Goal: Task Accomplishment & Management: Manage account settings

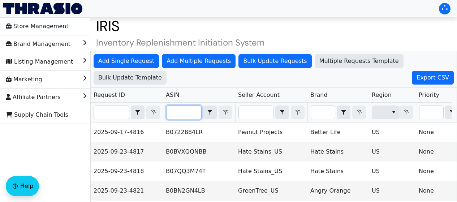
click at [188, 116] on input "Filter" at bounding box center [183, 112] width 35 height 13
paste input "B0BN2GJVWJ"
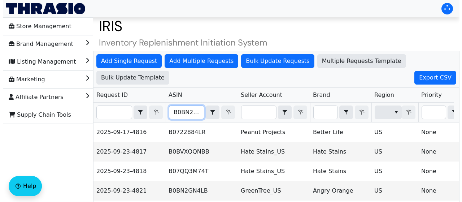
scroll to position [0, 8]
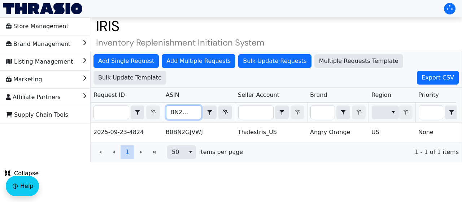
type input "B0BN2GJVWJ"
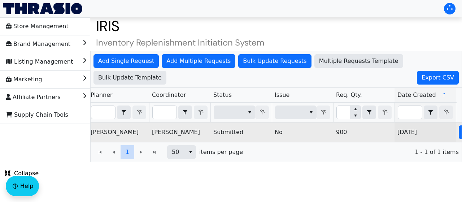
scroll to position [0, 522]
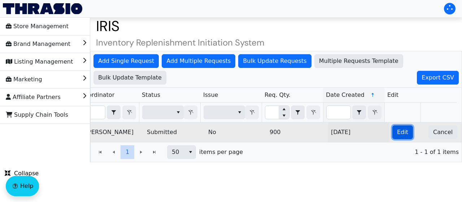
click at [399, 139] on button "Edit" at bounding box center [402, 132] width 21 height 14
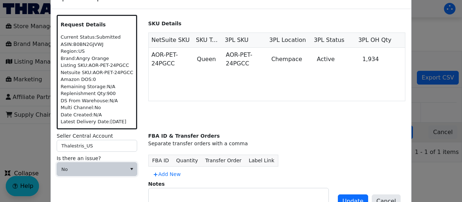
click at [86, 169] on span "No" at bounding box center [91, 169] width 61 height 7
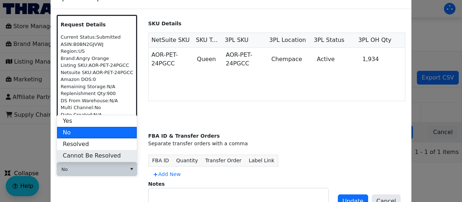
click at [101, 154] on span "Cannot Be Resolved" at bounding box center [92, 155] width 58 height 9
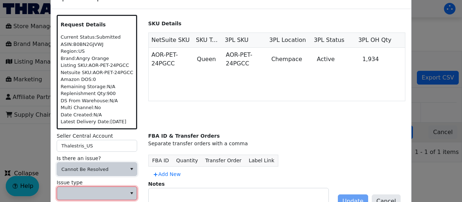
click at [84, 198] on span at bounding box center [91, 193] width 69 height 13
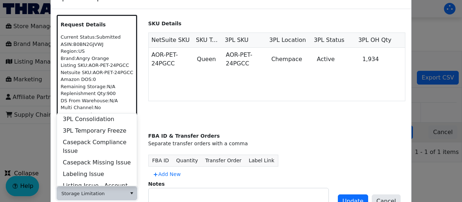
scroll to position [289, 0]
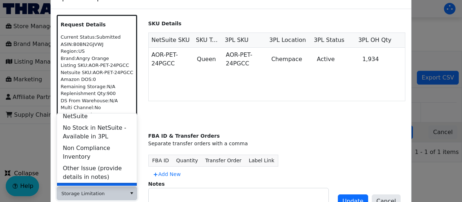
click at [99, 184] on span "Storage Limitation" at bounding box center [89, 188] width 53 height 9
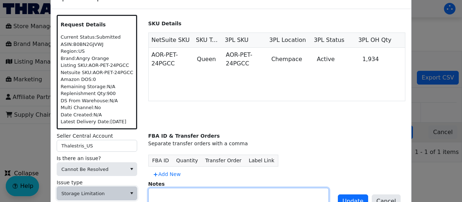
click at [246, 196] on textarea at bounding box center [239, 197] width 180 height 18
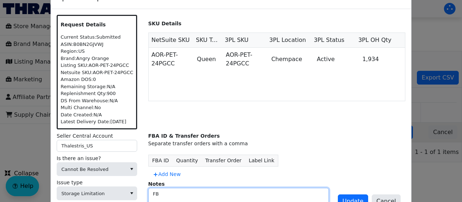
type textarea "F"
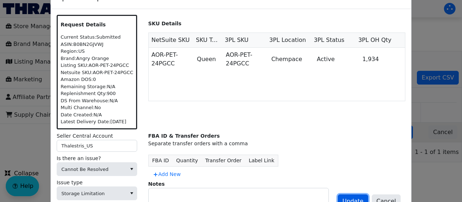
click at [363, 199] on span "Update" at bounding box center [353, 201] width 21 height 9
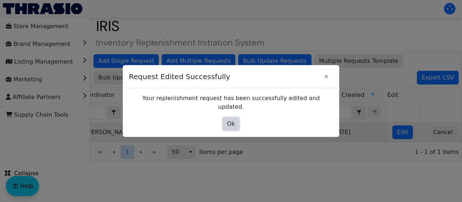
click at [229, 121] on span "Ok" at bounding box center [231, 123] width 8 height 9
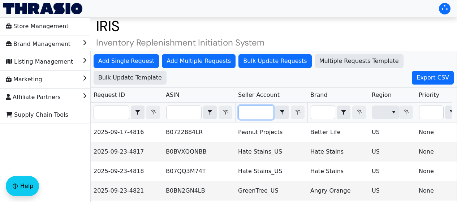
click at [254, 114] on input "Filter" at bounding box center [256, 112] width 35 height 13
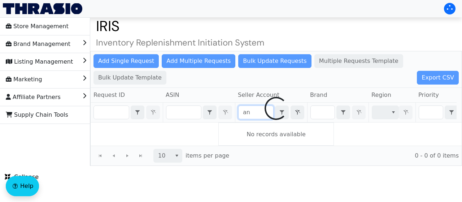
type input "a"
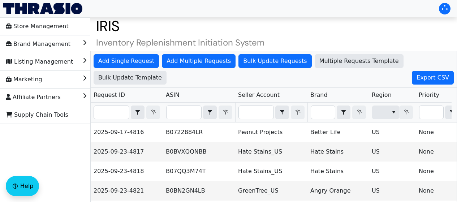
click at [322, 116] on span "Filter" at bounding box center [322, 112] width 25 height 14
click at [322, 116] on input "Filter" at bounding box center [323, 112] width 24 height 13
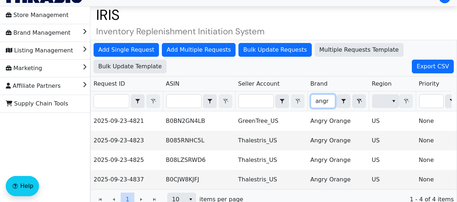
scroll to position [11, 0]
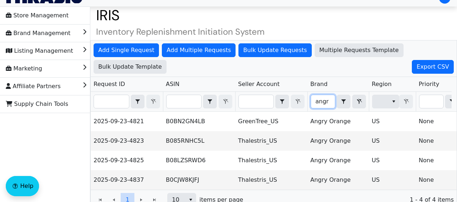
type input "angr"
paste input "B0CJW8KJFJ"
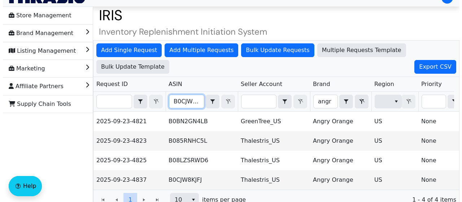
scroll to position [0, 5]
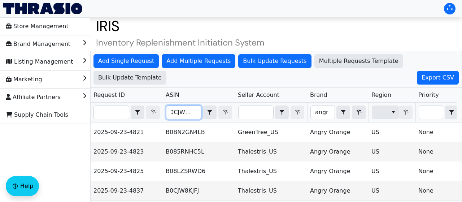
click at [182, 104] on div "Add Single Request Add Multiple Requests Bulk Update Requests Multiple Requests…" at bounding box center [276, 136] width 372 height 170
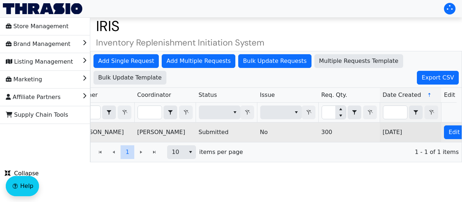
scroll to position [0, 522]
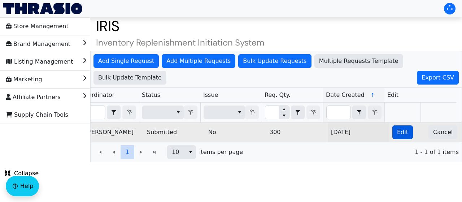
type input "B0CJW8KJFJ"
click at [403, 136] on button "Edit" at bounding box center [402, 132] width 21 height 14
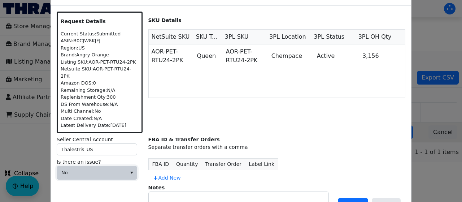
click at [108, 170] on span "No" at bounding box center [91, 172] width 61 height 7
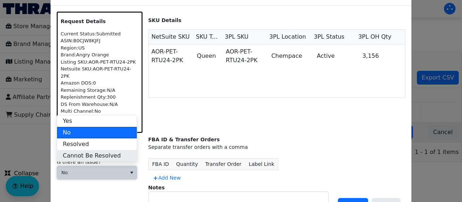
click at [121, 155] on li "Cannot Be Resolved" at bounding box center [97, 156] width 80 height 12
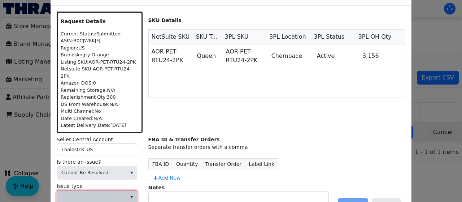
click at [109, 193] on span at bounding box center [91, 196] width 61 height 7
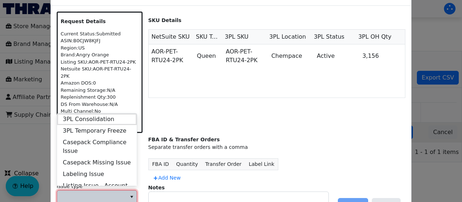
scroll to position [289, 0]
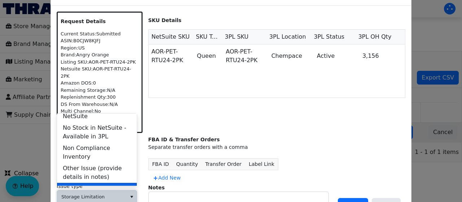
click at [108, 184] on span "Storage Limitation" at bounding box center [89, 188] width 53 height 9
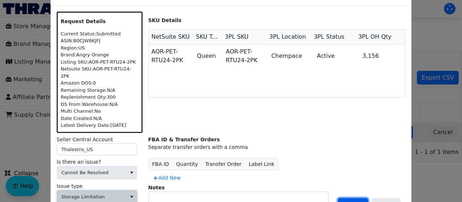
click at [349, 200] on span "Update" at bounding box center [353, 204] width 21 height 9
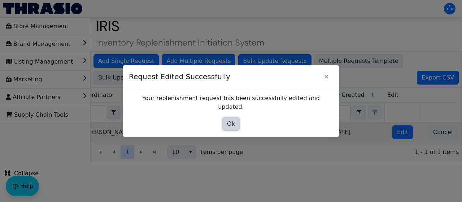
click at [231, 119] on span "Ok" at bounding box center [231, 123] width 8 height 9
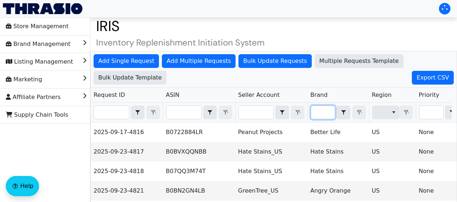
click at [329, 110] on input "Filter" at bounding box center [323, 112] width 24 height 13
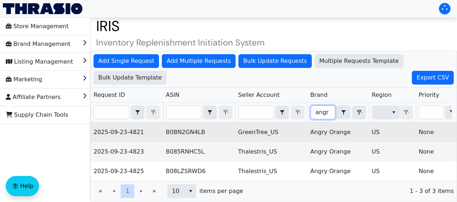
type input "angr"
click at [174, 131] on td "B0BN2GN4LB" at bounding box center [199, 131] width 72 height 19
copy td "B0BN2GN4LB"
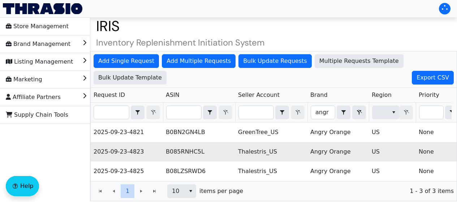
click at [177, 151] on td "B085RNHC5L" at bounding box center [199, 151] width 72 height 19
copy td "B085RNHC5L"
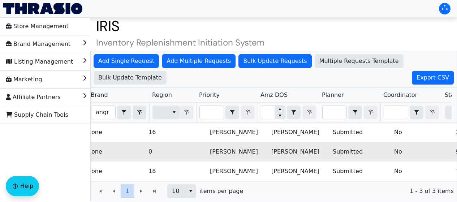
scroll to position [0, 331]
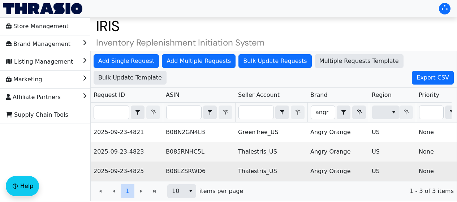
click at [181, 175] on td "B08LZSRWD6" at bounding box center [199, 170] width 72 height 19
copy td "B08LZSRWD6"
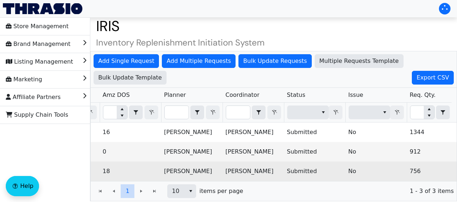
scroll to position [0, 379]
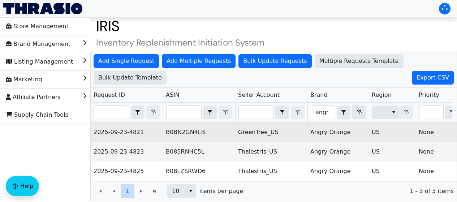
click at [181, 126] on td "B0BN2GN4LB" at bounding box center [199, 131] width 72 height 19
click at [181, 131] on td "B0BN2GN4LB" at bounding box center [199, 131] width 72 height 19
click at [183, 134] on td "B0BN2GN4LB" at bounding box center [199, 131] width 72 height 19
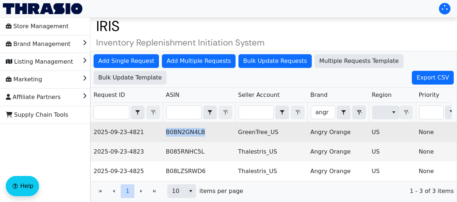
click at [183, 134] on td "B0BN2GN4LB" at bounding box center [199, 131] width 72 height 19
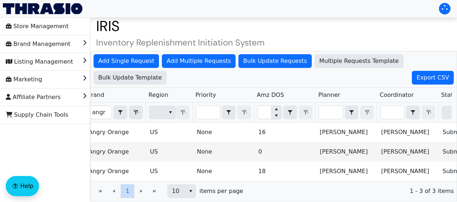
scroll to position [0, 222]
